Goal: Communication & Community: Answer question/provide support

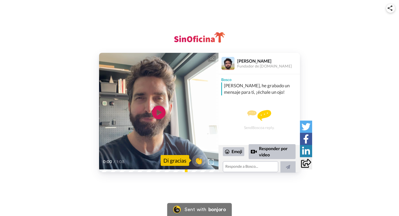
click at [189, 183] on div "CC Play/Pause 0:00 / 1:08 👏 Di gracias [PERSON_NAME] Fundador de [DOMAIN_NAME] …" at bounding box center [199, 94] width 399 height 189
click at [178, 131] on video at bounding box center [158, 112] width 119 height 119
click at [201, 163] on span "👏" at bounding box center [198, 160] width 17 height 11
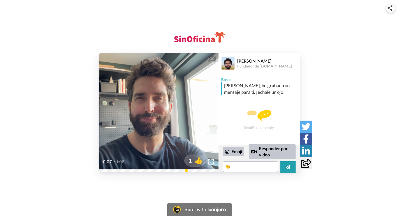
click at [207, 186] on div "CC Play/Pause ¿Bueno, aquíusión me ha hecho buen Cuando he visto tu nombre he p…" at bounding box center [199, 94] width 399 height 189
click at [242, 170] on textarea "👏" at bounding box center [250, 166] width 55 height 11
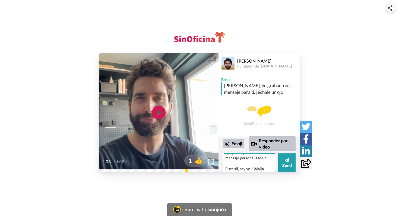
scroll to position [9, 0]
click at [261, 156] on textarea "👏 que sorpresa este mensaje personalizado!! Pues sii, soy yo!! jajajja Estoy fe…" at bounding box center [249, 163] width 53 height 19
click at [256, 169] on textarea "👏 que sorpresa este mensaje personalizado!! Gracias! Pues sii, soy yo!! jajajja…" at bounding box center [249, 163] width 53 height 19
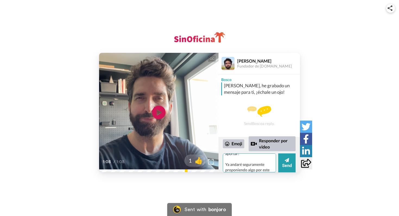
click at [246, 166] on textarea "👏 que sorpresa este mensaje personalizado!! Gracias! Pues sii, soy yo!! jajajja…" at bounding box center [249, 163] width 53 height 19
click at [255, 170] on textarea "👏 que sorpresa este mensaje personalizado!! Gracias! Pues sii, soy yo!! jajajja…" at bounding box center [249, 163] width 53 height 19
click at [255, 159] on textarea "👏 que sorpresa este mensaje personalizado!! Gracias! Pues sii, soy yo!! jajajja…" at bounding box center [249, 163] width 53 height 19
click at [243, 165] on textarea "👏 que sorpresa este mensaje personalizado!! Gracias! Pues sii, soy yo!! jajajja…" at bounding box center [249, 163] width 53 height 19
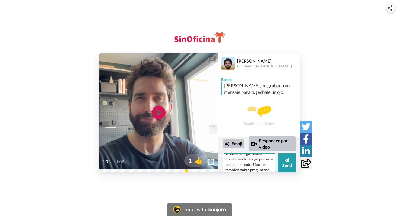
click at [227, 171] on textarea "👏 que sorpresa este mensaje personalizado!! Gracias! Pues sii, soy yo!! jajajja…" at bounding box center [249, 163] width 53 height 19
click at [234, 161] on textarea "👏 que sorpresa este mensaje personalizado!! Gracias! Pues sii, soy yo!! jajajja…" at bounding box center [249, 163] width 53 height 19
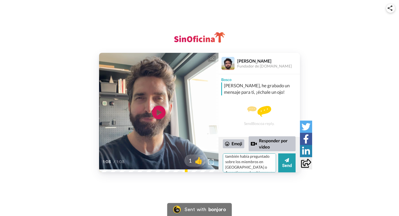
click at [272, 167] on textarea "👏 que sorpresa este mensaje personalizado!! Gracias! Pues sii, soy yo!! jajajja…" at bounding box center [249, 163] width 53 height 19
drag, startPoint x: 250, startPoint y: 170, endPoint x: 210, endPoint y: 127, distance: 58.9
click at [210, 127] on div "CC Play/Pause 1:08 / 1:08 1 👍 [PERSON_NAME] Fundador de [DOMAIN_NAME] [PERSON_N…" at bounding box center [199, 112] width 201 height 119
type textarea "👏 que sorpresa este mensaje personalizado!! Gracias! Pues sii, soy yo!! jajajja…"
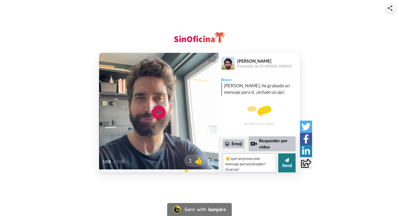
click at [287, 163] on button "Send" at bounding box center [286, 163] width 17 height 19
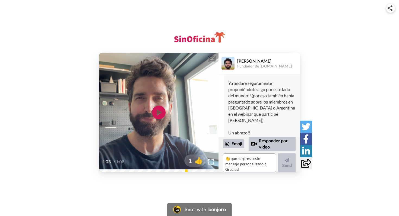
scroll to position [137, 0]
